Goal: Transaction & Acquisition: Purchase product/service

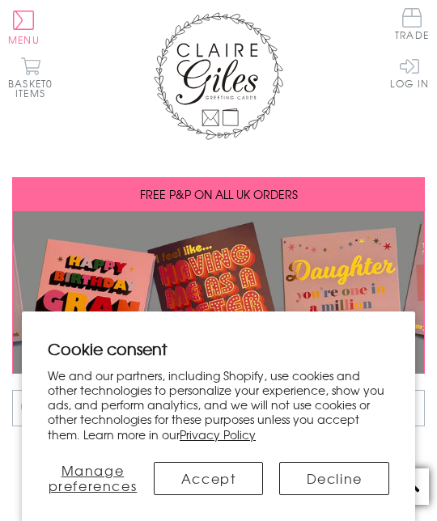
click at [224, 476] on button "Accept" at bounding box center [209, 478] width 110 height 33
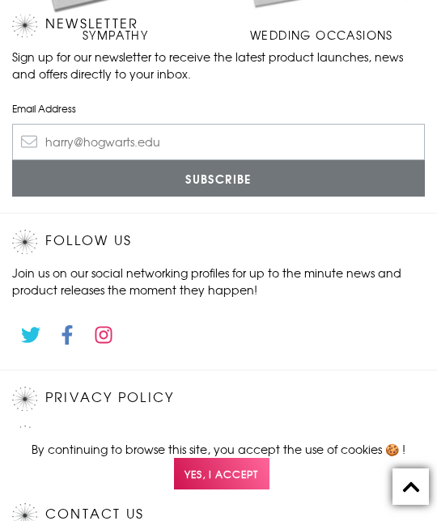
scroll to position [1310, 0]
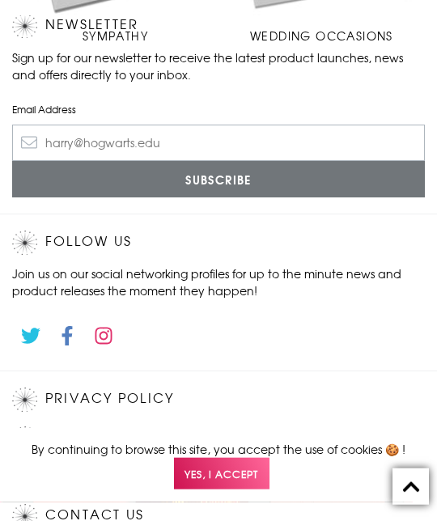
click at [229, 490] on span "Yes, I accept" at bounding box center [222, 474] width 96 height 32
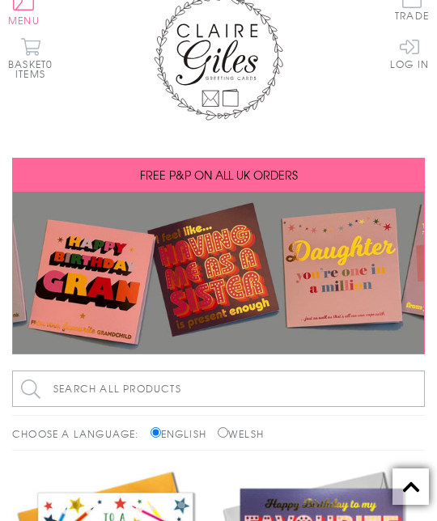
scroll to position [0, 0]
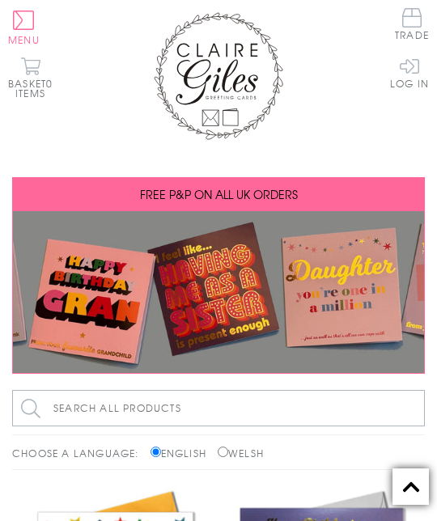
click at [104, 405] on input "Search all products" at bounding box center [218, 408] width 413 height 36
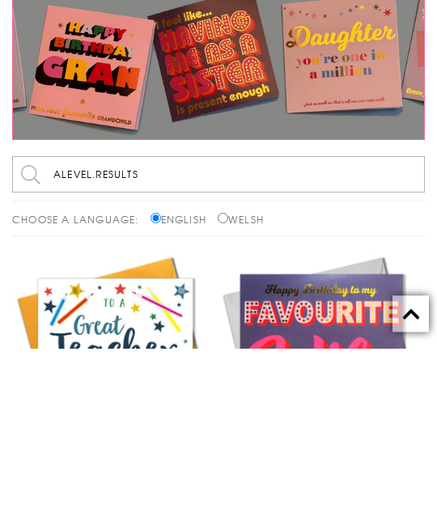
type input "Alevel.Results"
click at [417, 329] on input "Search" at bounding box center [417, 347] width 16 height 36
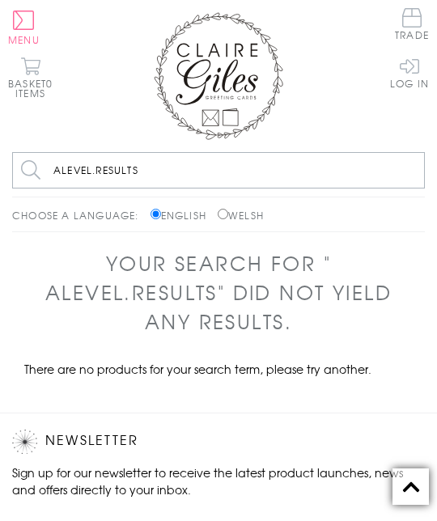
click at [158, 168] on input "Alevel.Results" at bounding box center [218, 170] width 413 height 36
type input "A"
type input "Congratulation for A level results"
click at [417, 170] on input "Search" at bounding box center [417, 170] width 16 height 36
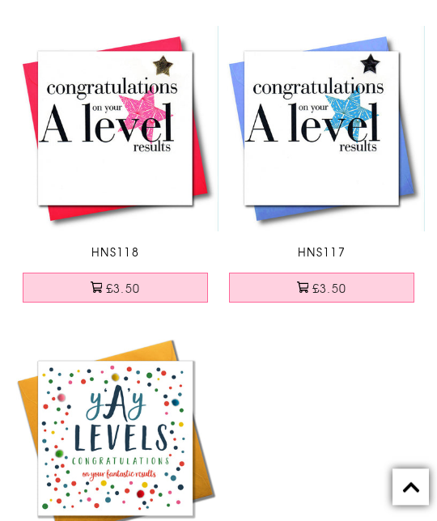
scroll to position [364, 0]
click at [436, 209] on html "Close Quick Links Home Your Account Login Your Basket Blog Contact Us All Occas…" at bounding box center [218, 518] width 437 height 1764
click at [159, 237] on link "Congratulations Card, A Level results, Pink, Embellished with a padded star HNS…" at bounding box center [115, 143] width 206 height 235
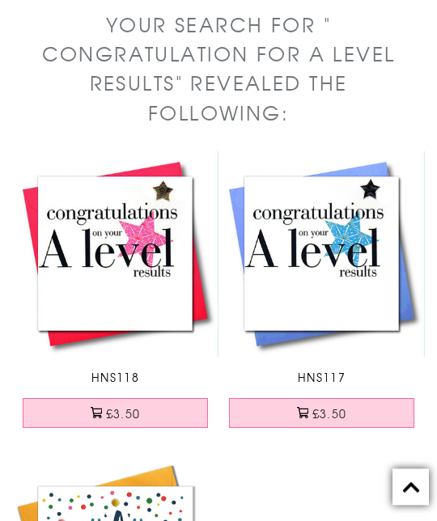
scroll to position [0, 0]
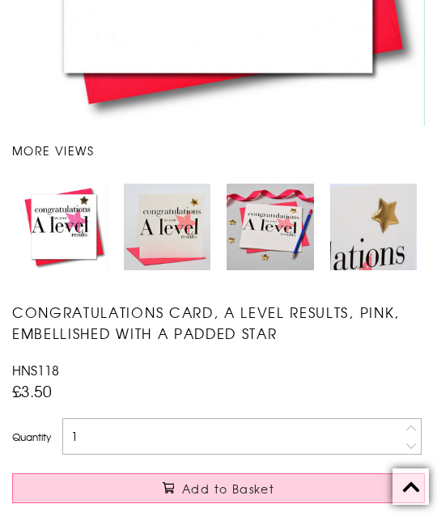
scroll to position [496, 0]
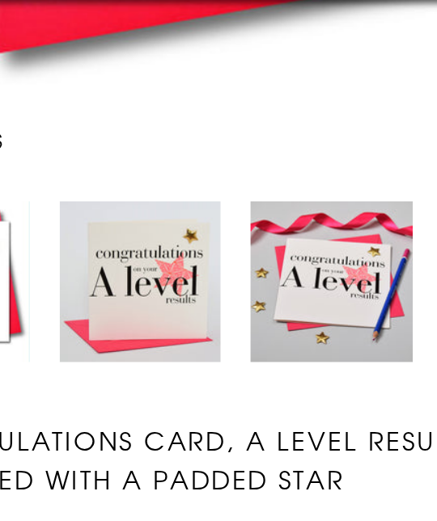
click at [124, 183] on img "Carousel Page 2" at bounding box center [167, 226] width 87 height 87
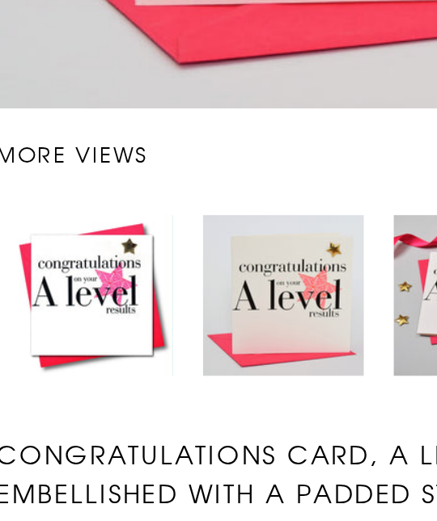
scroll to position [343, 0]
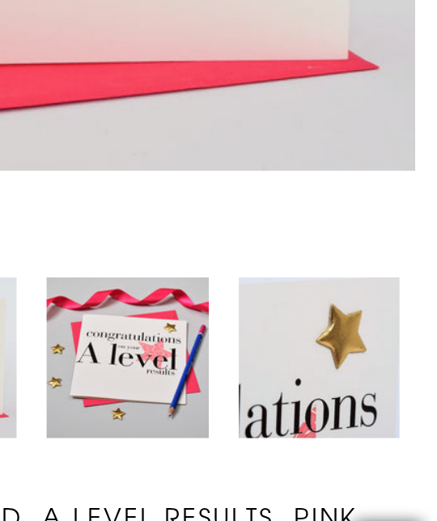
click at [330, 336] on img "Carousel Page 4" at bounding box center [373, 379] width 87 height 87
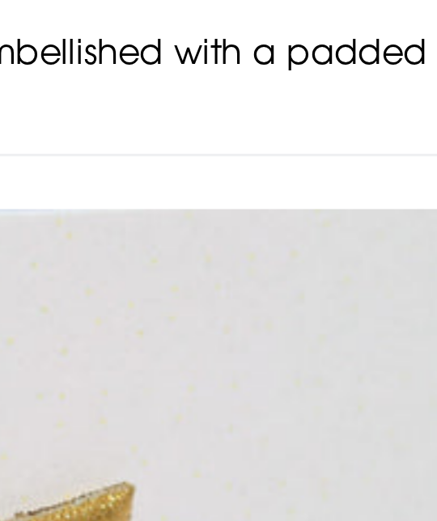
scroll to position [141, 0]
